Goal: Task Accomplishment & Management: Manage account settings

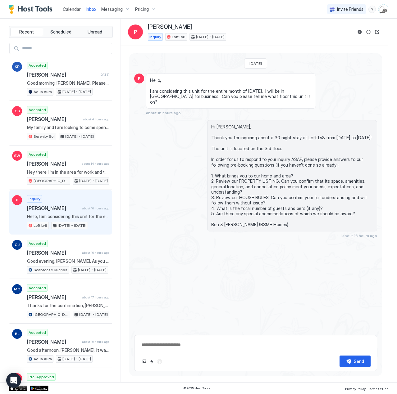
click at [152, 10] on div "Pricing" at bounding box center [146, 9] width 26 height 11
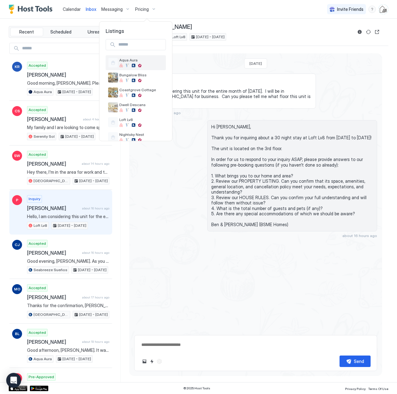
click at [133, 58] on div "Aqua Aura" at bounding box center [135, 63] width 55 height 10
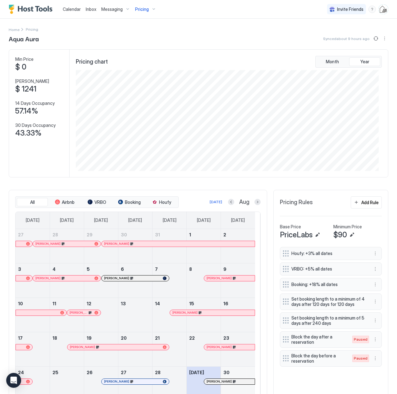
scroll to position [66, 0]
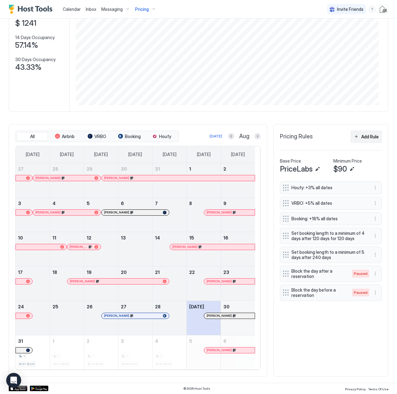
click at [369, 135] on div "Add Rule" at bounding box center [369, 137] width 17 height 7
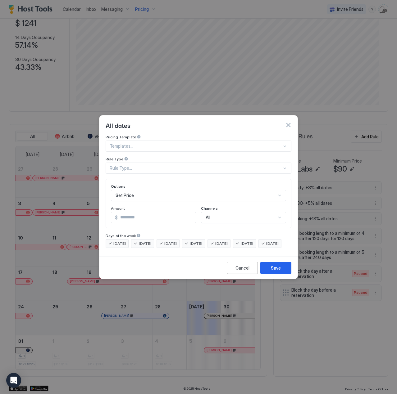
click at [135, 166] on div "Rule Type..." at bounding box center [196, 169] width 172 height 6
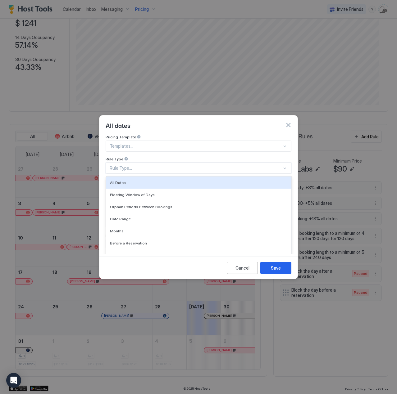
click at [140, 150] on div "Pricing Template Templates... Rule Type 7 results available. Use Up and Down to…" at bounding box center [199, 154] width 186 height 39
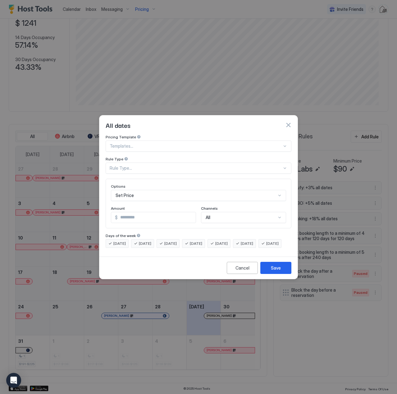
click at [139, 143] on div at bounding box center [196, 146] width 172 height 6
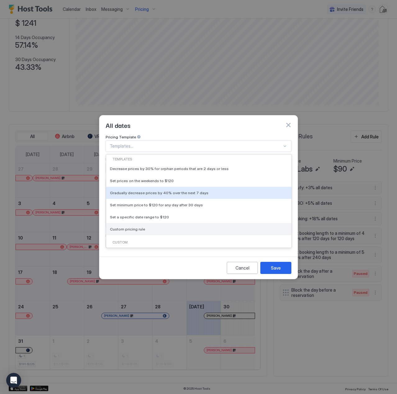
scroll to position [62, 0]
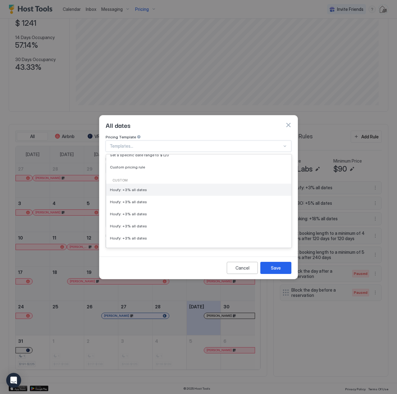
click at [144, 188] on div "Houfy: +3% all dates" at bounding box center [199, 190] width 178 height 5
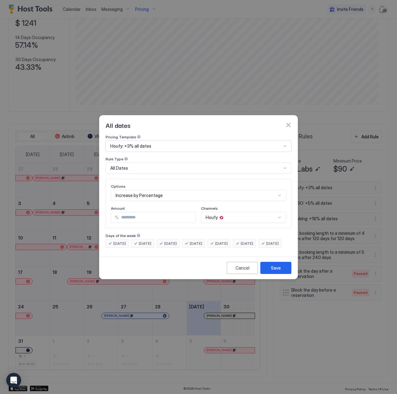
click at [114, 143] on span "Houfy: +3% all dates" at bounding box center [130, 146] width 41 height 6
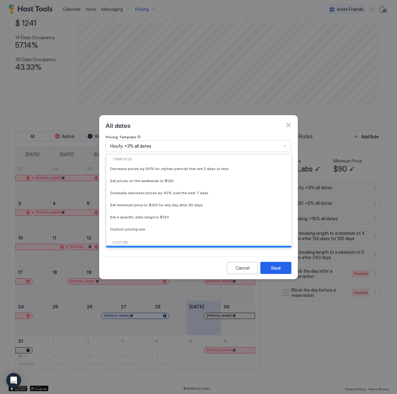
scroll to position [15, 0]
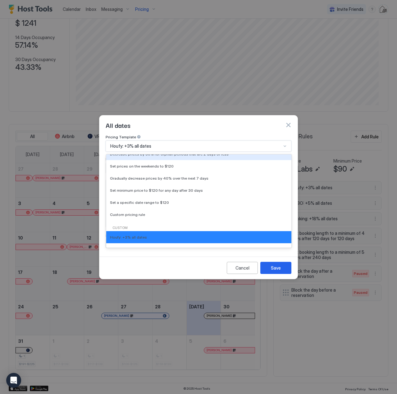
click at [176, 135] on div "Pricing Template" at bounding box center [199, 138] width 186 height 6
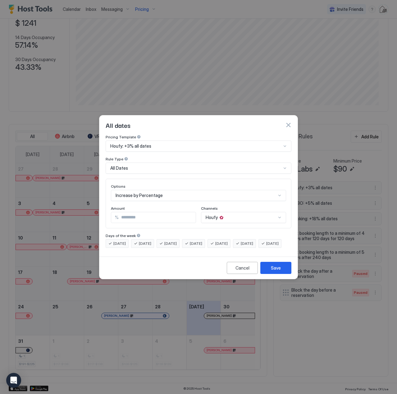
click at [225, 212] on div "Houfy" at bounding box center [243, 217] width 85 height 11
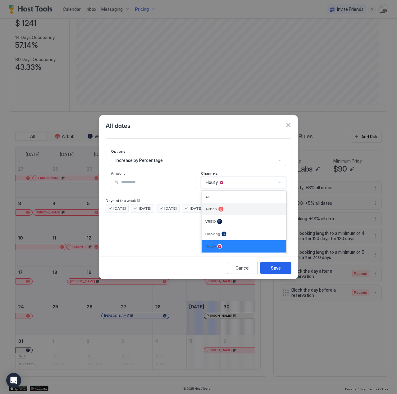
click at [211, 207] on span "Airbnb" at bounding box center [211, 209] width 12 height 5
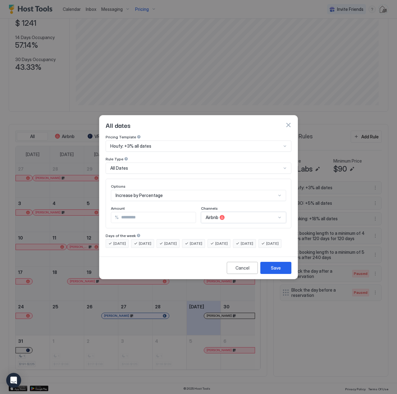
click at [114, 143] on span "Houfy: +3% all dates" at bounding box center [130, 146] width 41 height 6
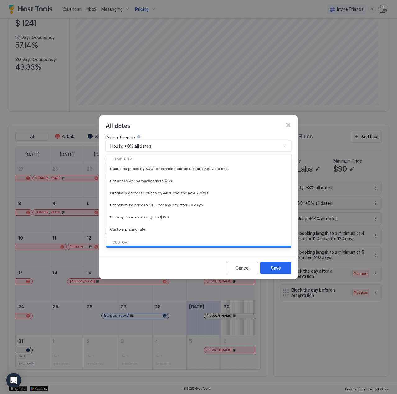
scroll to position [15, 0]
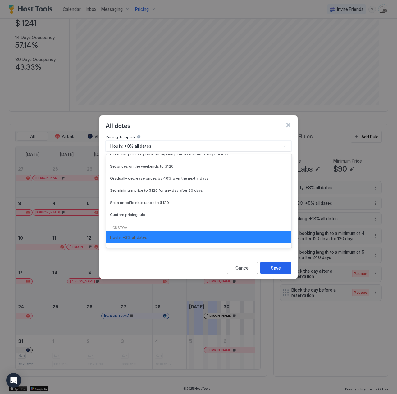
click at [167, 125] on div "All dates" at bounding box center [198, 125] width 198 height 19
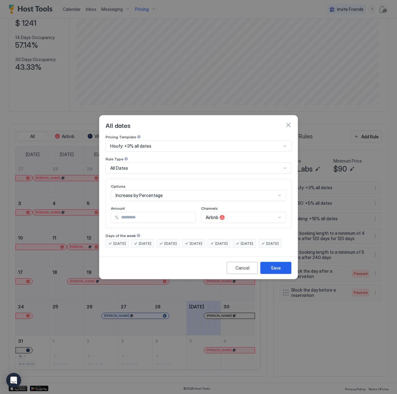
click at [125, 212] on input "*" at bounding box center [157, 217] width 77 height 11
type input "****"
click at [179, 122] on div "All dates" at bounding box center [199, 124] width 186 height 9
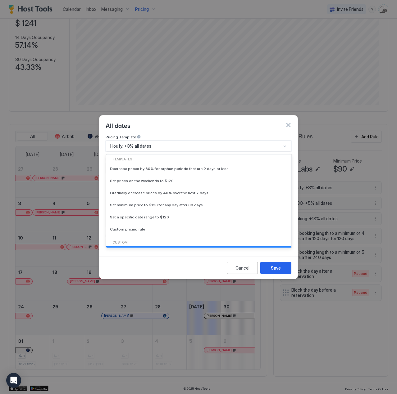
click at [109, 142] on div "Houfy: +3% all dates" at bounding box center [199, 146] width 186 height 11
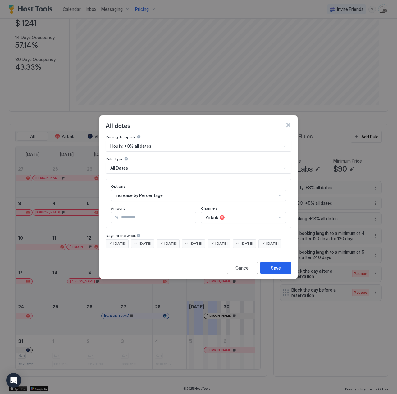
click at [175, 128] on div "All dates" at bounding box center [198, 125] width 198 height 19
click at [250, 166] on div "All Dates" at bounding box center [195, 169] width 171 height 6
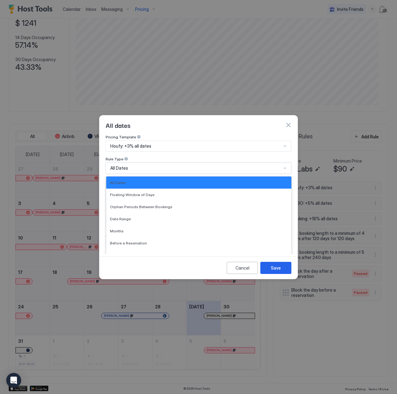
click at [226, 127] on div "All dates" at bounding box center [198, 125] width 198 height 19
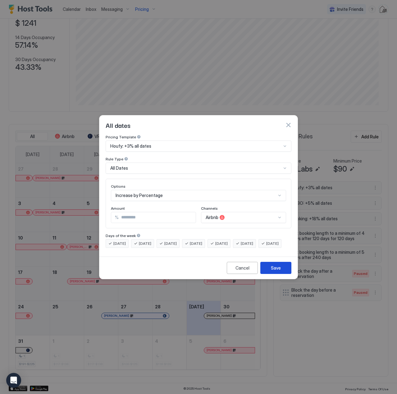
click at [271, 271] on div "Save" at bounding box center [276, 268] width 10 height 7
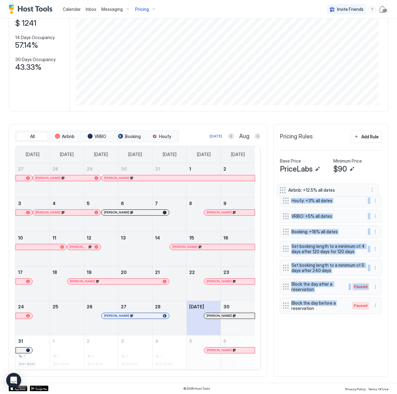
drag, startPoint x: 283, startPoint y: 311, endPoint x: 284, endPoint y: 191, distance: 120.2
click at [284, 191] on div "Houfy: +3% all dates VRBO: +5% all dates Booking: +18% all dates Set booking le…" at bounding box center [331, 248] width 102 height 135
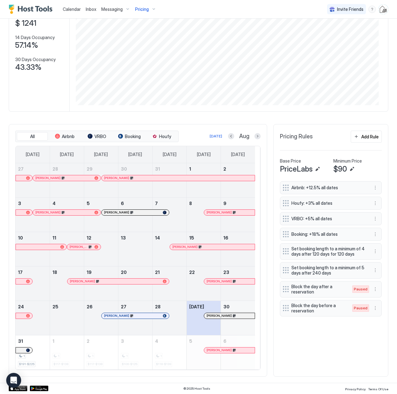
click at [324, 355] on div "Airbnb: +12.5% all dates Houfy: +3% all dates VRBO: +5% all dates Booking: +18%…" at bounding box center [331, 275] width 102 height 189
click at [371, 187] on button "More options" at bounding box center [374, 187] width 7 height 7
click at [320, 189] on div at bounding box center [198, 197] width 397 height 394
click at [299, 187] on span "Airbnb: +12.5% all dates" at bounding box center [328, 188] width 74 height 6
click at [372, 187] on button "More options" at bounding box center [374, 187] width 7 height 7
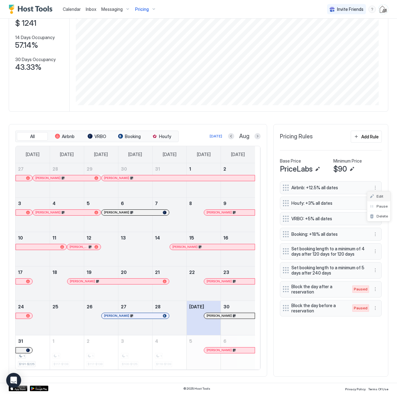
click at [378, 197] on span "Edit" at bounding box center [379, 196] width 7 height 5
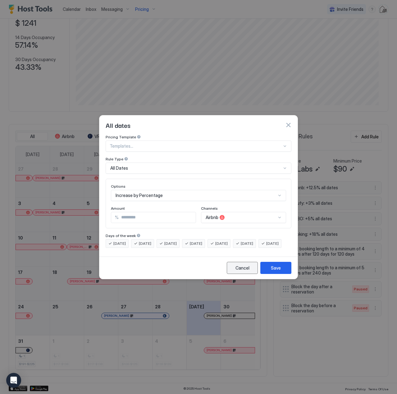
click at [241, 271] on div "Cancel" at bounding box center [242, 268] width 14 height 7
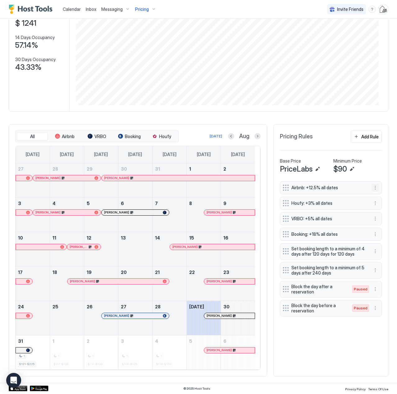
click at [371, 188] on button "More options" at bounding box center [374, 187] width 7 height 7
click at [374, 205] on div "Pause" at bounding box center [379, 206] width 18 height 5
click at [313, 347] on div "Airbnb: +12.5% all dates Paused Houfy: +3% all dates VRBO: +5% all dates Bookin…" at bounding box center [331, 275] width 102 height 189
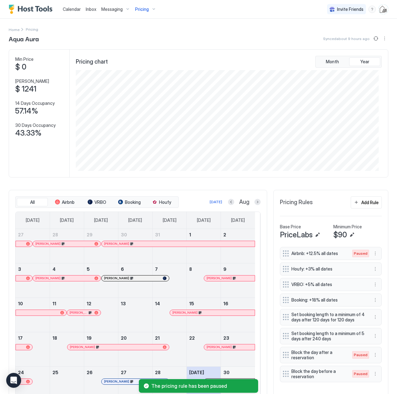
click at [153, 10] on div "Pricing" at bounding box center [146, 9] width 26 height 11
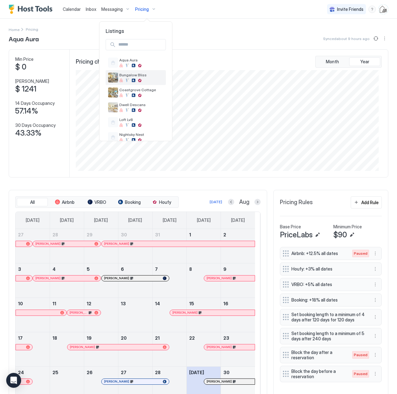
click at [141, 74] on span "Bungalow Bliss" at bounding box center [141, 75] width 44 height 5
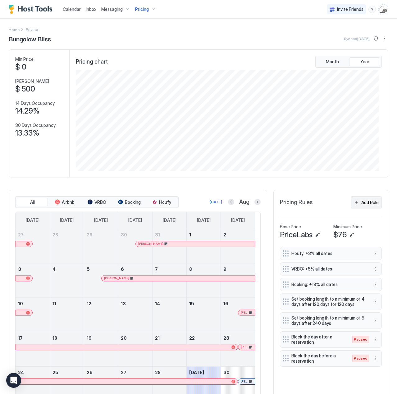
click at [365, 203] on div "Add Rule" at bounding box center [369, 202] width 17 height 7
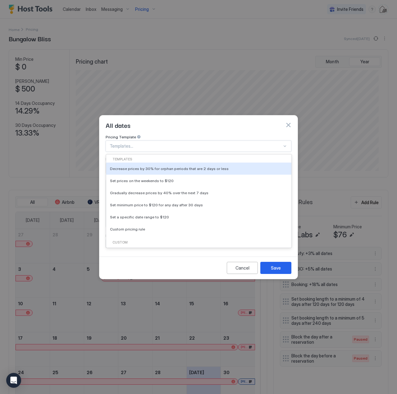
click at [126, 143] on div at bounding box center [196, 146] width 172 height 6
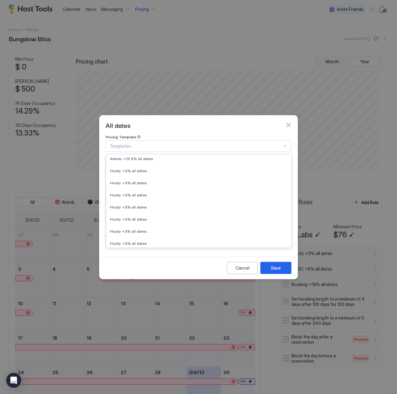
scroll to position [62, 0]
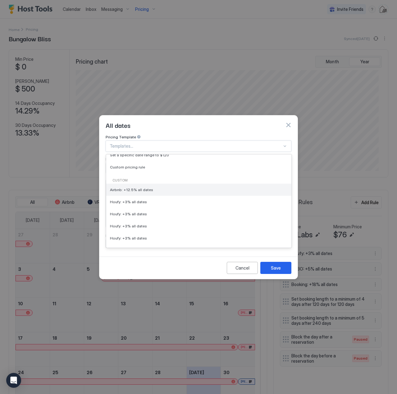
click at [136, 188] on span "Airbnb: +12.5% all dates" at bounding box center [131, 190] width 43 height 5
type input "****"
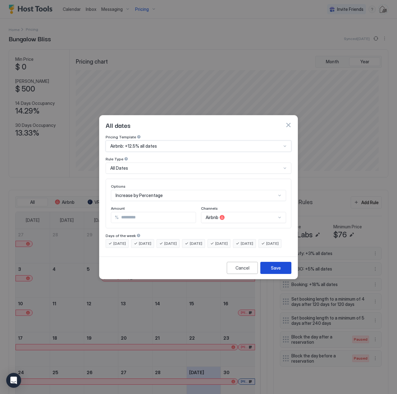
click at [268, 274] on button "Save" at bounding box center [275, 268] width 31 height 12
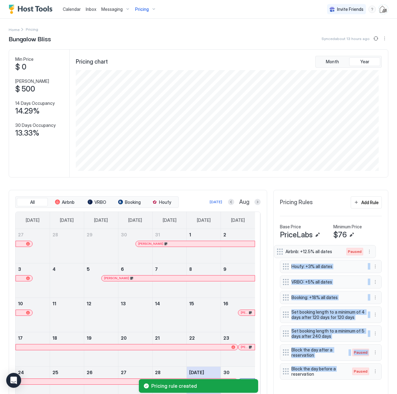
drag, startPoint x: 281, startPoint y: 358, endPoint x: 279, endPoint y: 252, distance: 106.2
click at [280, 252] on div "Houfy: +3% all dates VRBO: +5% all dates Booking: +18% all dates Set booking le…" at bounding box center [331, 314] width 102 height 135
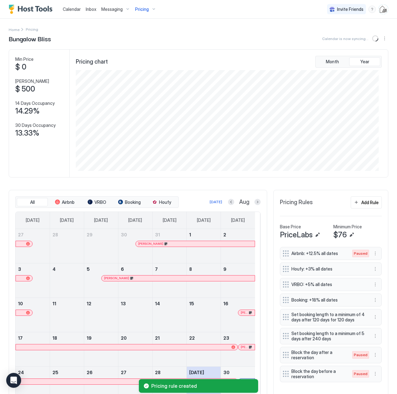
click at [368, 237] on div "$76" at bounding box center [357, 234] width 48 height 9
click at [143, 9] on span "Pricing" at bounding box center [142, 10] width 14 height 6
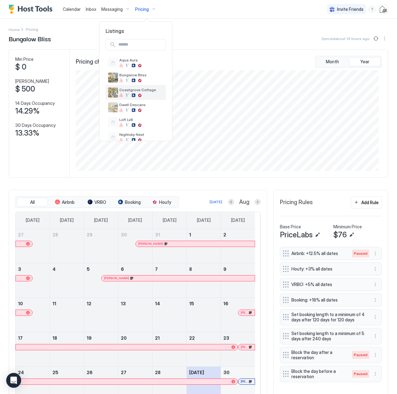
click at [124, 89] on span "Coastgrove Cottage" at bounding box center [141, 90] width 44 height 5
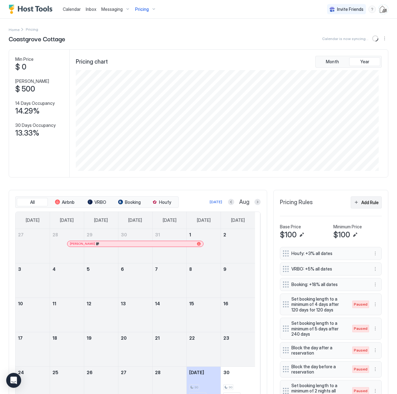
click at [367, 202] on div "Add Rule" at bounding box center [369, 202] width 17 height 7
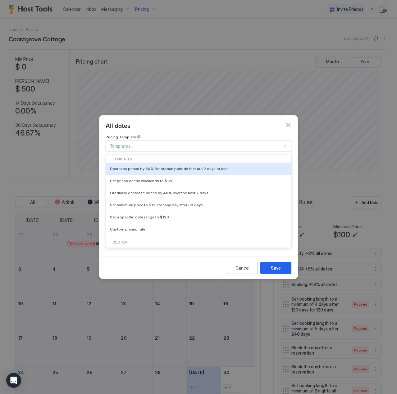
click at [149, 143] on div at bounding box center [196, 146] width 172 height 6
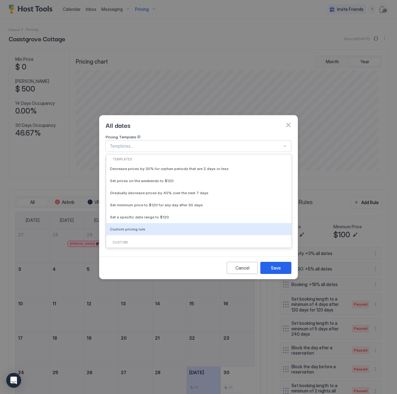
scroll to position [31, 0]
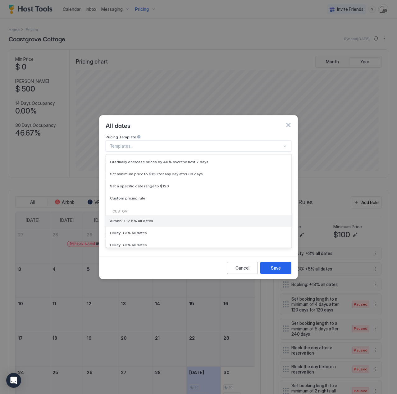
click at [130, 219] on span "Airbnb: +12.5% all dates" at bounding box center [131, 221] width 43 height 5
type input "****"
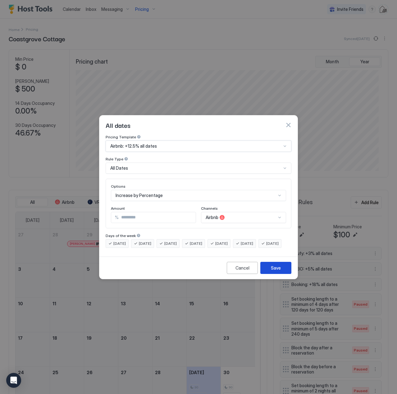
click at [272, 271] on div "Save" at bounding box center [276, 268] width 10 height 7
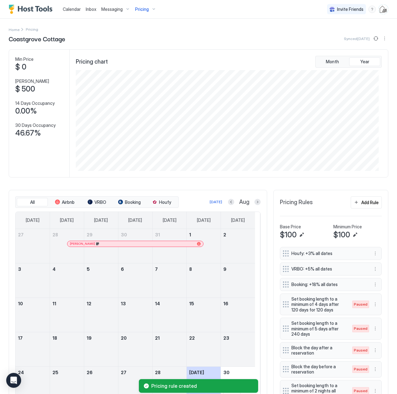
scroll to position [66, 0]
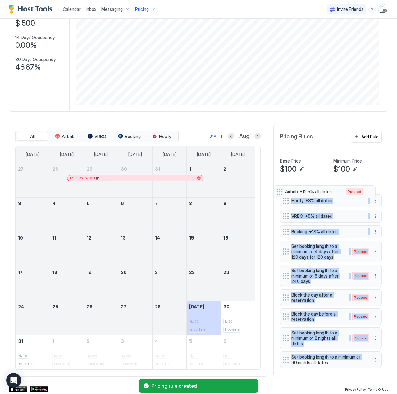
drag, startPoint x: 279, startPoint y: 358, endPoint x: 278, endPoint y: 190, distance: 167.4
click at [280, 190] on div "Houfy: +3% all dates VRBO: +5% all dates Booking: +18% all dates Set booking le…" at bounding box center [331, 276] width 102 height 190
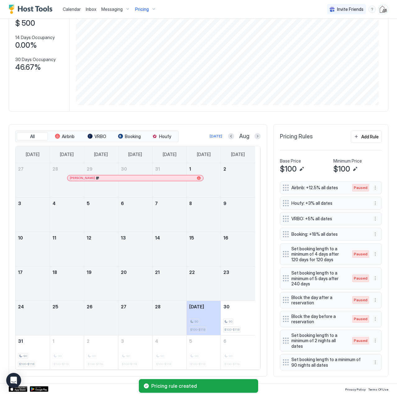
click at [302, 117] on div "Coastgrove Cottage Synced about 13 hours ago Min Price $ 0 Max Price $ 500 14 D…" at bounding box center [198, 175] width 379 height 415
click at [143, 8] on span "Pricing" at bounding box center [142, 10] width 14 height 6
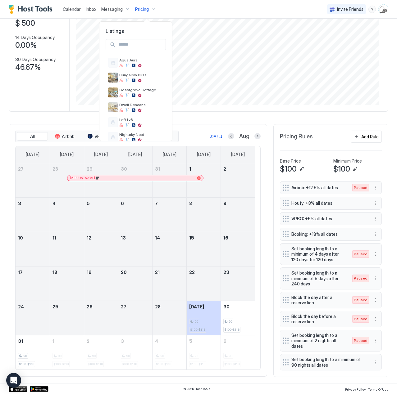
click at [34, 114] on div at bounding box center [198, 197] width 397 height 394
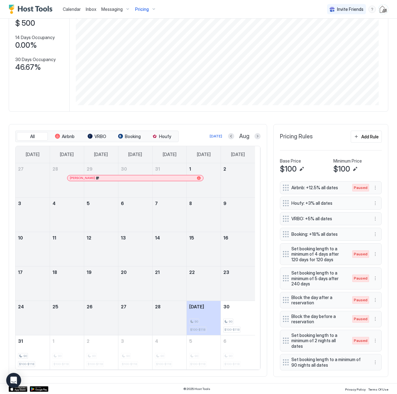
scroll to position [0, 0]
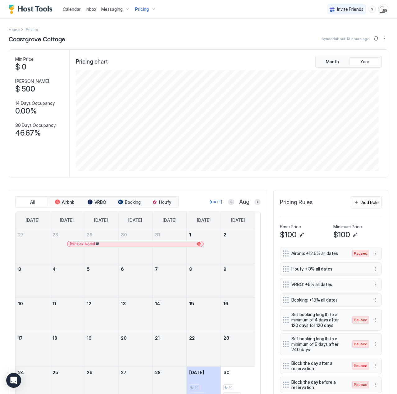
click at [144, 11] on span "Pricing" at bounding box center [142, 10] width 14 height 6
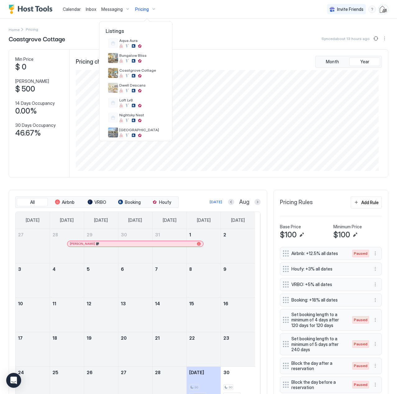
scroll to position [22, 0]
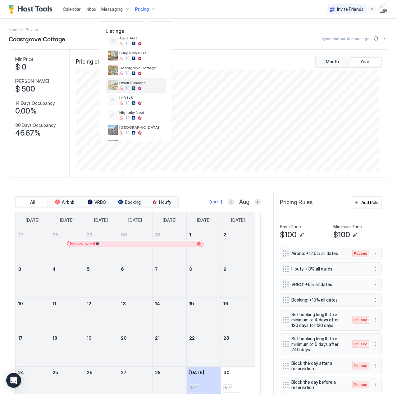
click at [140, 83] on span "Dwell Descans" at bounding box center [141, 82] width 44 height 5
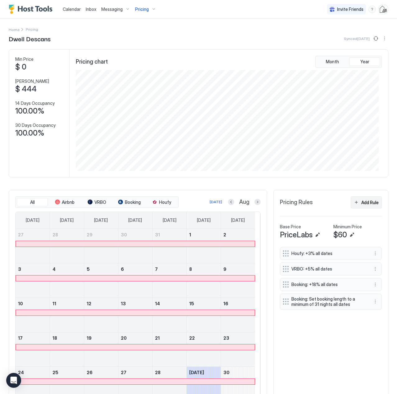
click at [363, 204] on div "Add Rule" at bounding box center [369, 202] width 17 height 7
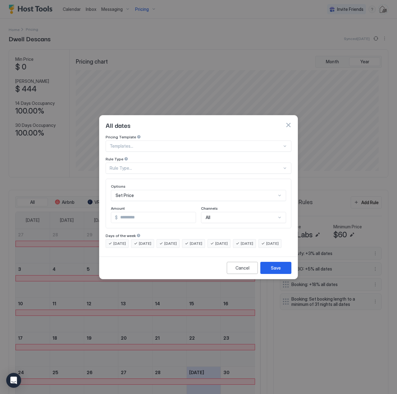
click at [120, 141] on div "Templates..." at bounding box center [199, 146] width 186 height 11
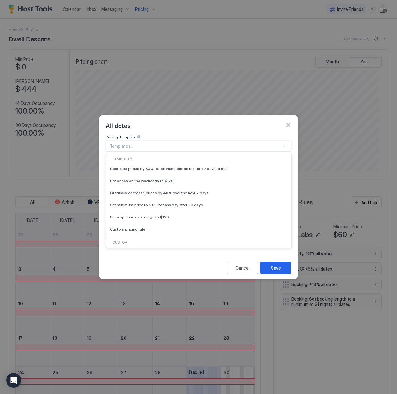
scroll to position [62, 0]
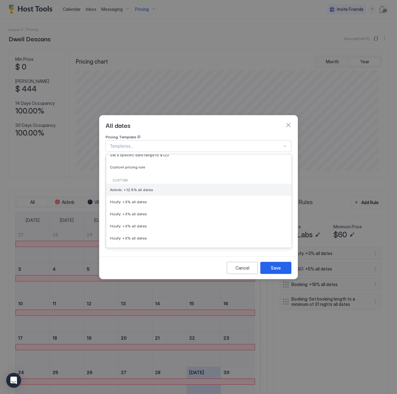
click at [124, 188] on span "Airbnb: +12.5% all dates" at bounding box center [131, 190] width 43 height 5
type input "****"
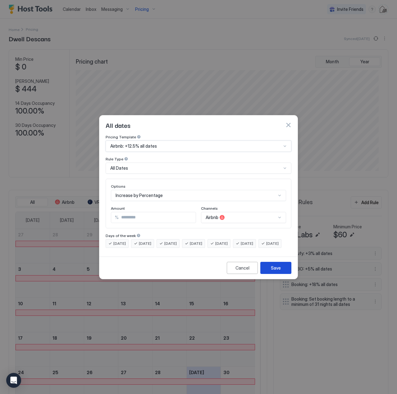
click at [273, 271] on div "Save" at bounding box center [276, 268] width 10 height 7
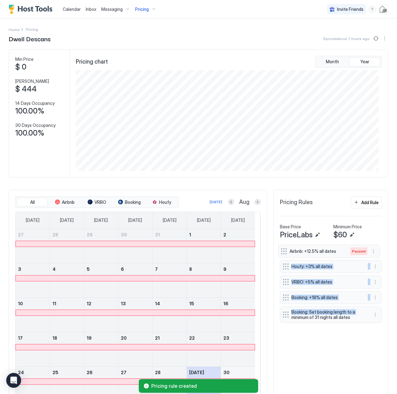
drag, startPoint x: 280, startPoint y: 320, endPoint x: 283, endPoint y: 252, distance: 67.7
click at [283, 252] on div "Houfy: +3% all dates VRBO: +5% all dates Booking: +18% all dates Booking: Set b…" at bounding box center [331, 286] width 102 height 79
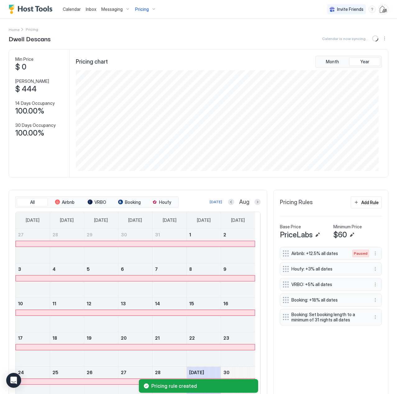
click at [282, 183] on div "Dwell Descans Calendar is now syncing... Min Price $ 0 Max Price $ 444 14 Days …" at bounding box center [198, 241] width 379 height 415
click at [140, 9] on span "Pricing" at bounding box center [142, 10] width 14 height 6
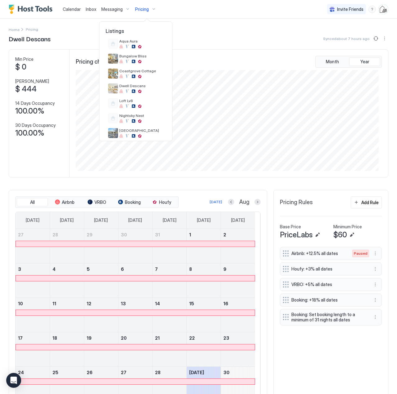
scroll to position [30, 0]
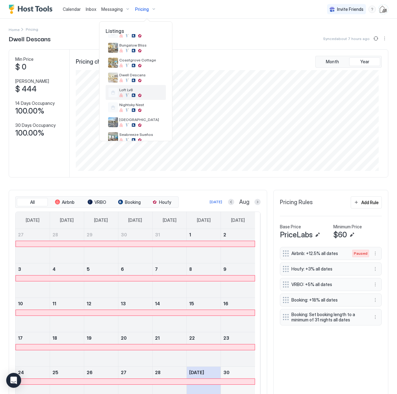
click at [157, 89] on span "Loft Lv8" at bounding box center [141, 90] width 44 height 5
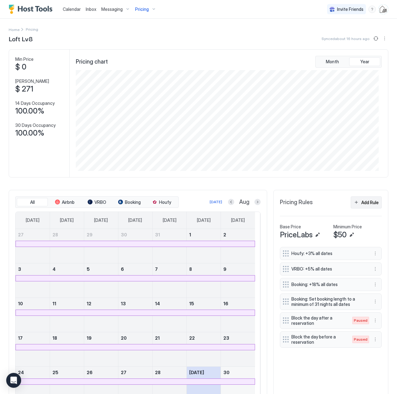
click at [367, 206] on div "Add Rule" at bounding box center [369, 202] width 17 height 7
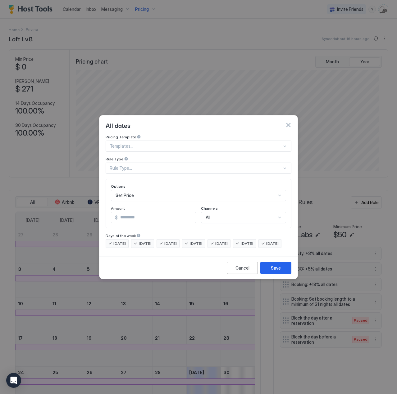
click at [131, 143] on div at bounding box center [196, 146] width 172 height 6
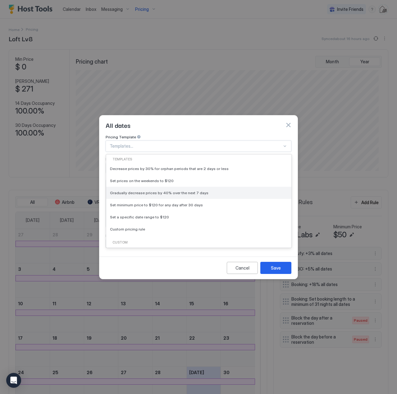
scroll to position [62, 0]
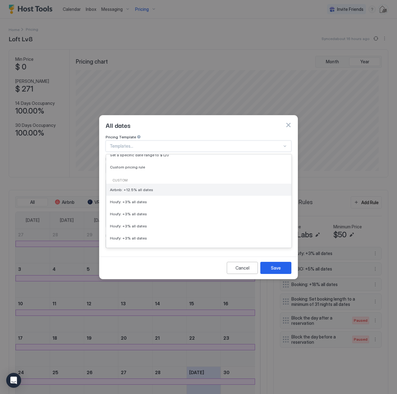
click at [122, 188] on span "Airbnb: +12.5% all dates" at bounding box center [131, 190] width 43 height 5
type input "****"
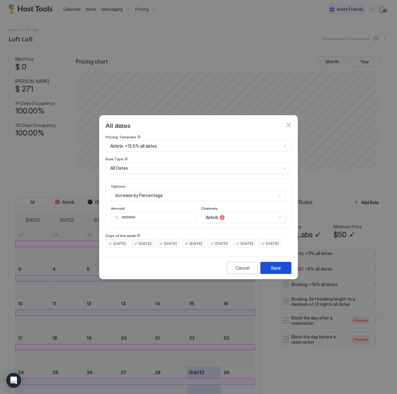
click at [272, 271] on div "Save" at bounding box center [276, 268] width 10 height 7
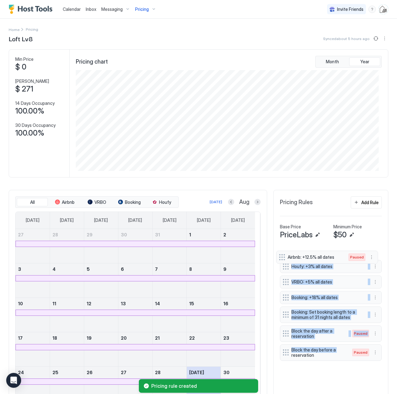
drag, startPoint x: 282, startPoint y: 357, endPoint x: 283, endPoint y: 257, distance: 99.7
click at [283, 257] on div "Houfy: +3% all dates VRBO: +5% all dates Booking: +18% all dates Booking: Set b…" at bounding box center [331, 305] width 102 height 116
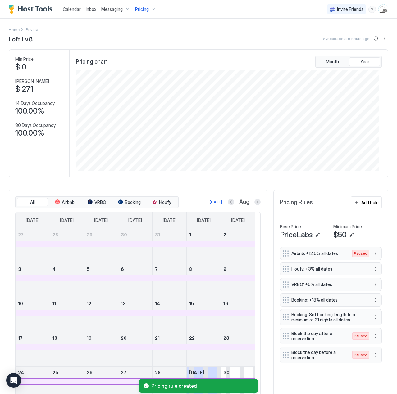
click at [266, 184] on div "Loft Lv8 Synced about 5 hours ago Min Price $ 0 Max Price $ 271 14 Days Occupan…" at bounding box center [198, 241] width 379 height 415
click at [138, 9] on span "Pricing" at bounding box center [142, 10] width 14 height 6
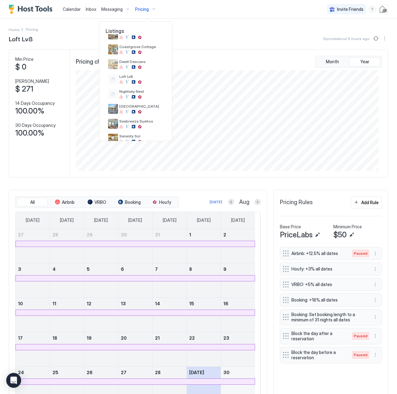
scroll to position [55, 0]
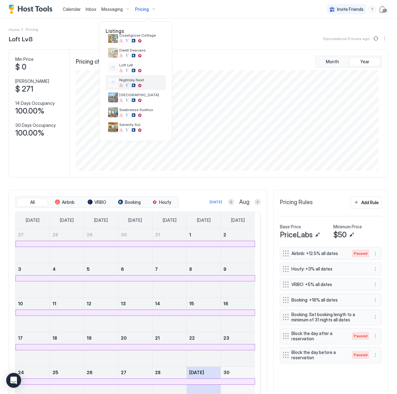
click at [111, 82] on div at bounding box center [113, 83] width 10 height 10
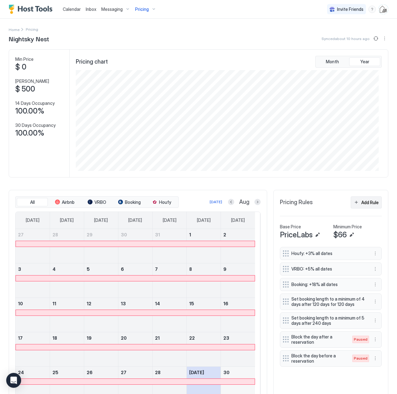
click at [366, 200] on div "Add Rule" at bounding box center [369, 202] width 17 height 7
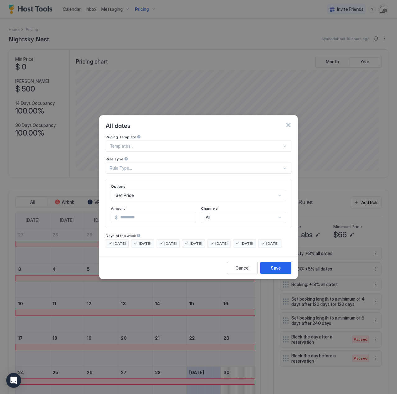
click at [127, 143] on div at bounding box center [196, 146] width 172 height 6
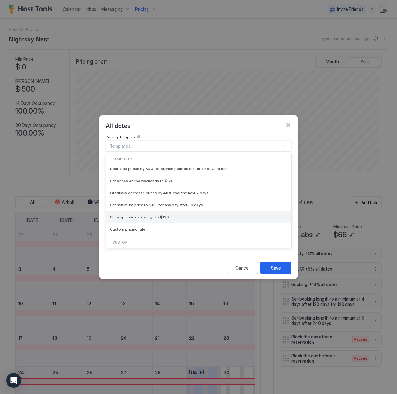
scroll to position [31, 0]
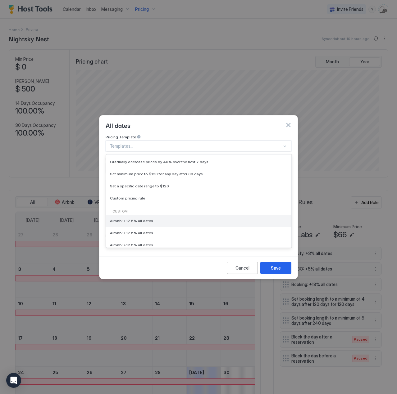
click at [136, 219] on span "Airbnb: +12.5% all dates" at bounding box center [131, 221] width 43 height 5
type input "****"
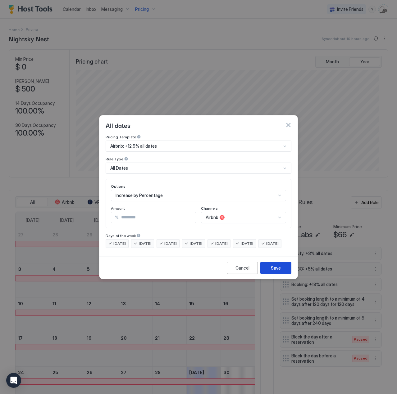
click at [272, 270] on button "Save" at bounding box center [275, 268] width 31 height 12
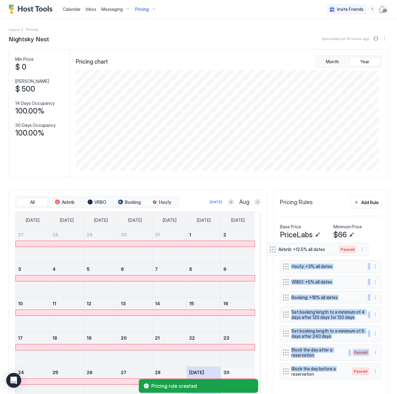
drag, startPoint x: 279, startPoint y: 374, endPoint x: 272, endPoint y: 248, distance: 126.9
click at [273, 248] on div "Pricing Rules Add Rule Base Price PriceLabs Minimum Price $66 Houfy: +3% all da…" at bounding box center [330, 316] width 115 height 253
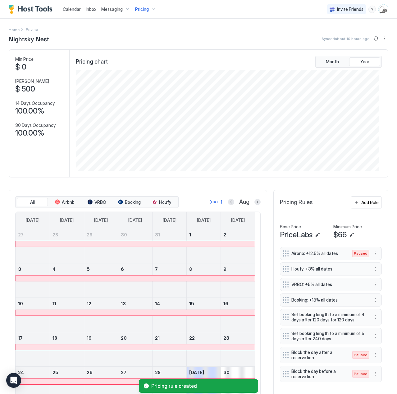
click at [265, 182] on div "Nightsky Nest Synced about 10 hours ago Min Price $ 0 Max Price $ 500 14 Days O…" at bounding box center [198, 241] width 379 height 415
click at [142, 11] on span "Pricing" at bounding box center [142, 10] width 14 height 6
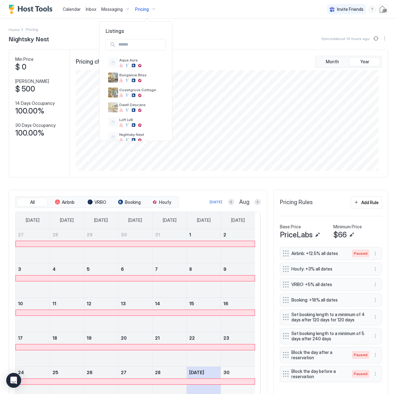
scroll to position [55, 0]
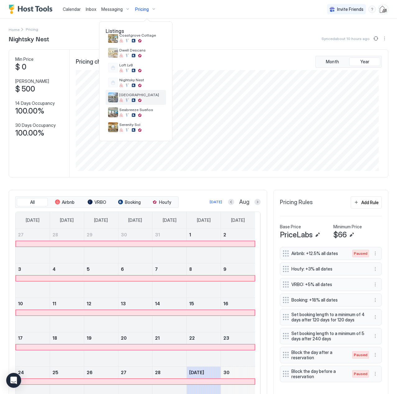
click at [109, 98] on img "listing image" at bounding box center [113, 98] width 10 height 10
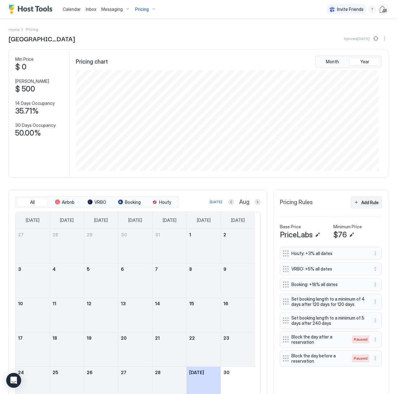
click at [361, 202] on div "Add Rule" at bounding box center [369, 202] width 17 height 7
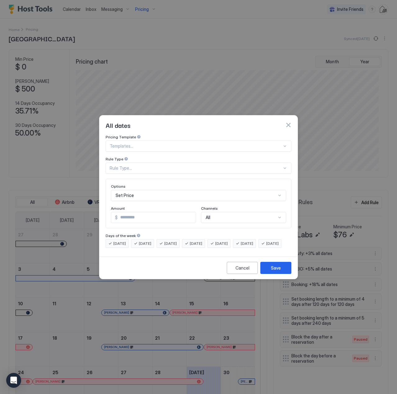
click at [125, 143] on div at bounding box center [196, 146] width 172 height 6
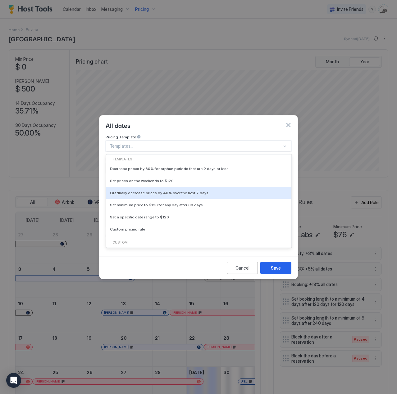
scroll to position [62, 0]
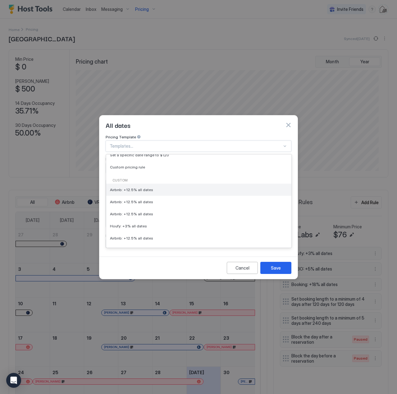
click at [126, 188] on span "Airbnb: +12.5% all dates" at bounding box center [131, 190] width 43 height 5
type input "****"
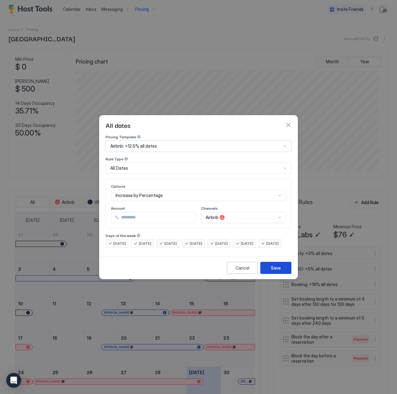
click at [283, 274] on button "Save" at bounding box center [275, 268] width 31 height 12
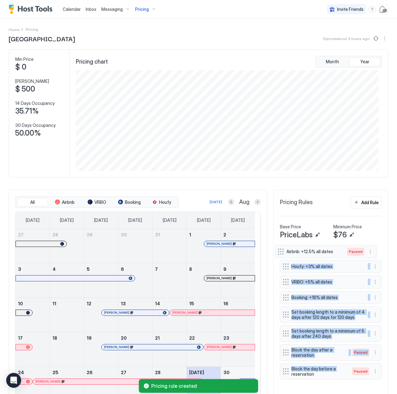
drag, startPoint x: 281, startPoint y: 376, endPoint x: 281, endPoint y: 252, distance: 124.2
click at [281, 252] on div "Houfy: +3% all dates VRBO: +5% all dates Booking: +18% all dates Set booking le…" at bounding box center [331, 314] width 102 height 135
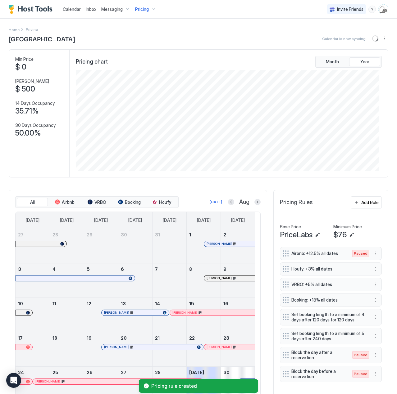
click at [383, 230] on div "Pricing Rules Add Rule Base Price PriceLabs Minimum Price $76 Airbnb: +12.5% al…" at bounding box center [330, 316] width 115 height 253
click at [145, 7] on span "Pricing" at bounding box center [142, 10] width 14 height 6
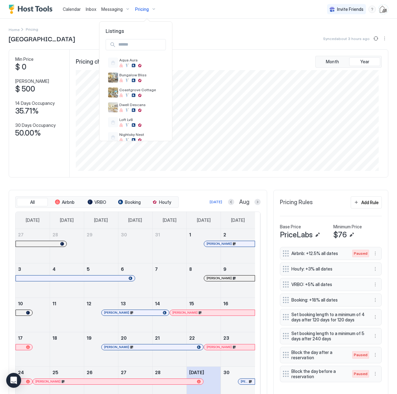
scroll to position [55, 0]
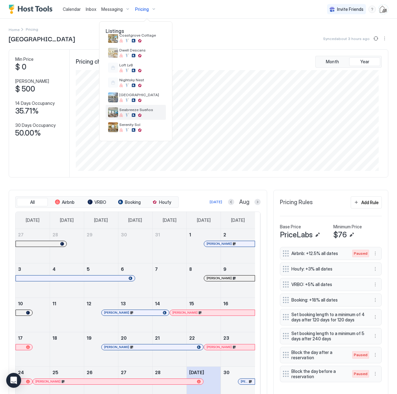
click at [110, 111] on img "listing image" at bounding box center [113, 112] width 10 height 10
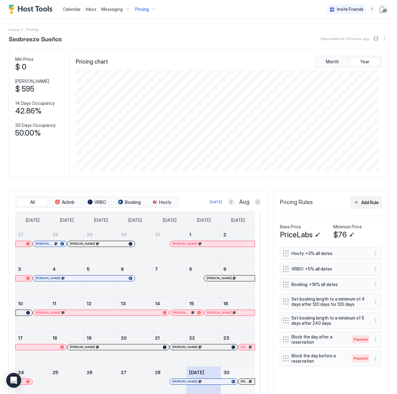
click at [366, 202] on div "Add Rule" at bounding box center [369, 202] width 17 height 7
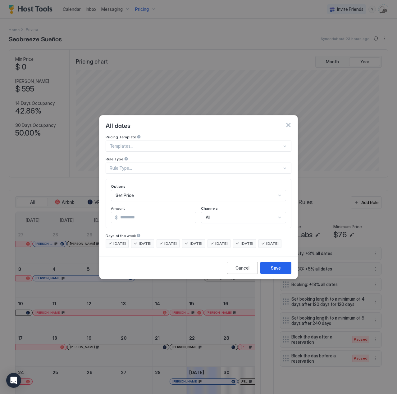
click at [285, 144] on div at bounding box center [284, 146] width 5 height 5
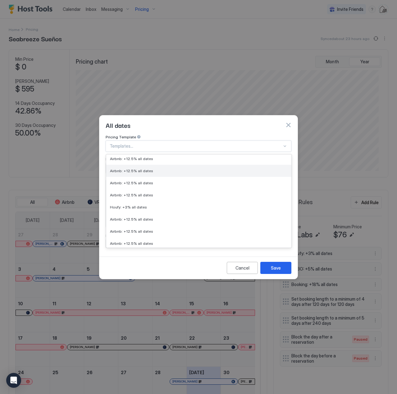
scroll to position [62, 0]
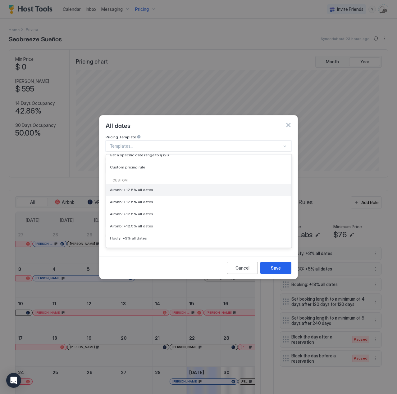
click at [130, 188] on span "Airbnb: +12.5% all dates" at bounding box center [131, 190] width 43 height 5
type input "****"
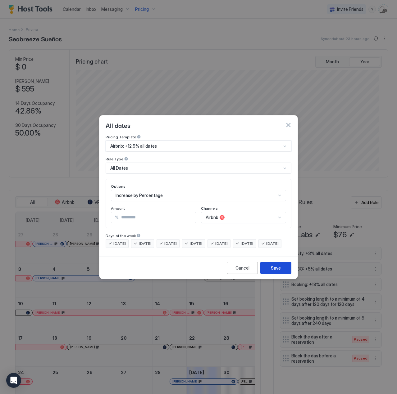
click at [280, 271] on div "Save" at bounding box center [276, 268] width 10 height 7
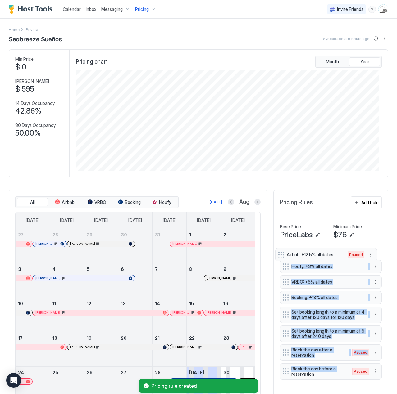
drag, startPoint x: 282, startPoint y: 373, endPoint x: 282, endPoint y: 254, distance: 118.9
click at [282, 254] on div "Houfy: +3% all dates VRBO: +5% all dates Booking: +18% all dates Set booking le…" at bounding box center [331, 314] width 102 height 135
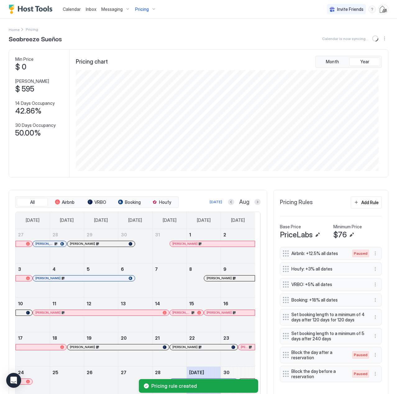
click at [279, 180] on div "Seabreeze Sueños Calendar is now syncing... Min Price $ 0 Max Price $ 595 14 Da…" at bounding box center [198, 241] width 379 height 415
click at [140, 8] on span "Pricing" at bounding box center [142, 10] width 14 height 6
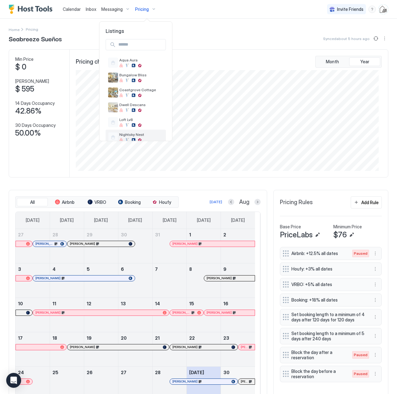
scroll to position [55, 0]
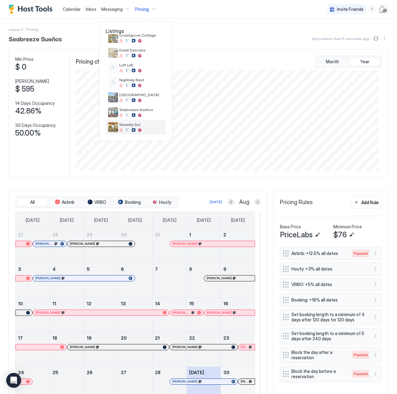
click at [112, 127] on img "listing image" at bounding box center [113, 127] width 10 height 10
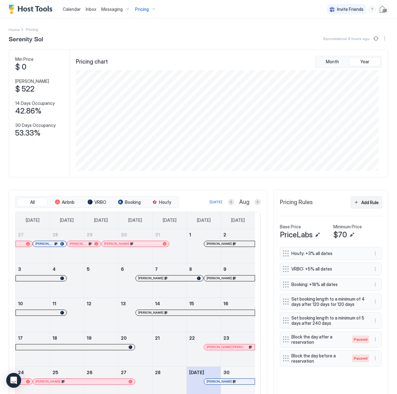
click at [361, 203] on div "Add Rule" at bounding box center [369, 202] width 17 height 7
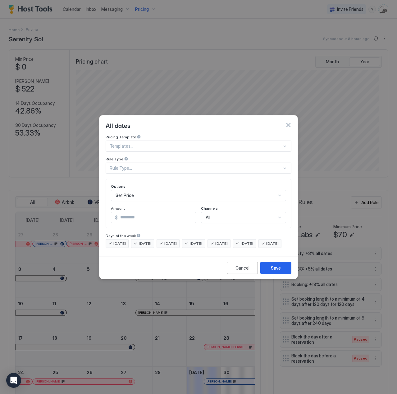
click at [117, 143] on div at bounding box center [196, 146] width 172 height 6
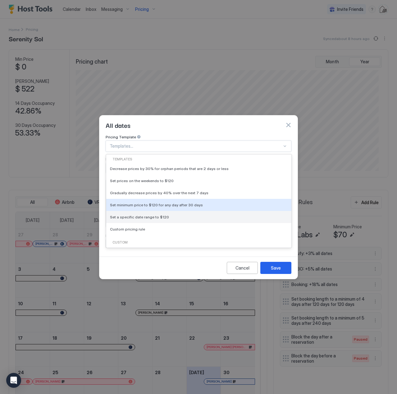
scroll to position [31, 0]
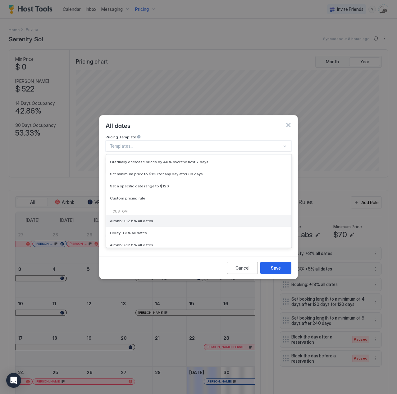
click at [133, 219] on span "Airbnb: +12.5% all dates" at bounding box center [131, 221] width 43 height 5
type input "****"
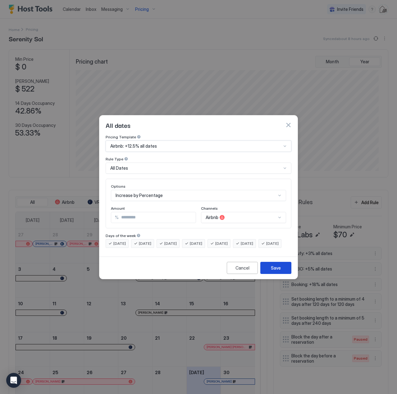
click at [268, 273] on button "Save" at bounding box center [275, 268] width 31 height 12
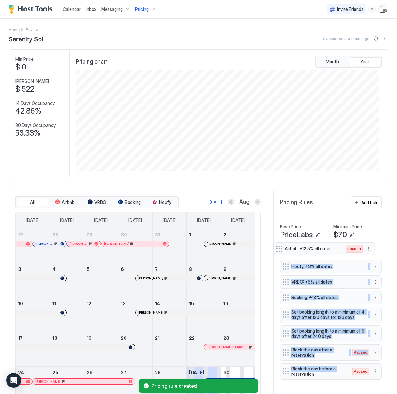
drag, startPoint x: 281, startPoint y: 376, endPoint x: 279, endPoint y: 249, distance: 127.0
click at [280, 249] on div "Houfy: +3% all dates VRBO: +5% all dates Booking: +18% all dates Set booking le…" at bounding box center [331, 314] width 102 height 135
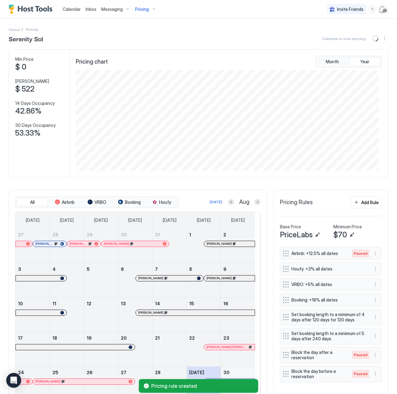
click at [382, 229] on div "Pricing Rules Add Rule Base Price PriceLabs Minimum Price $70 Airbnb: +12.5% al…" at bounding box center [330, 316] width 115 height 253
click at [68, 10] on span "Calendar" at bounding box center [72, 9] width 18 height 5
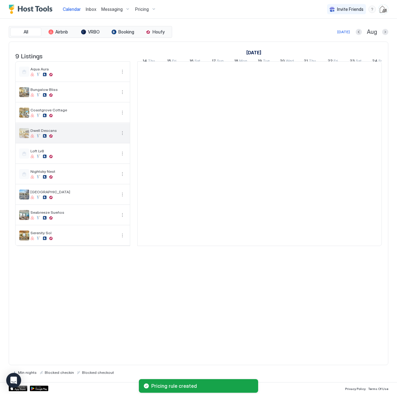
scroll to position [0, 345]
